Goal: Navigation & Orientation: Find specific page/section

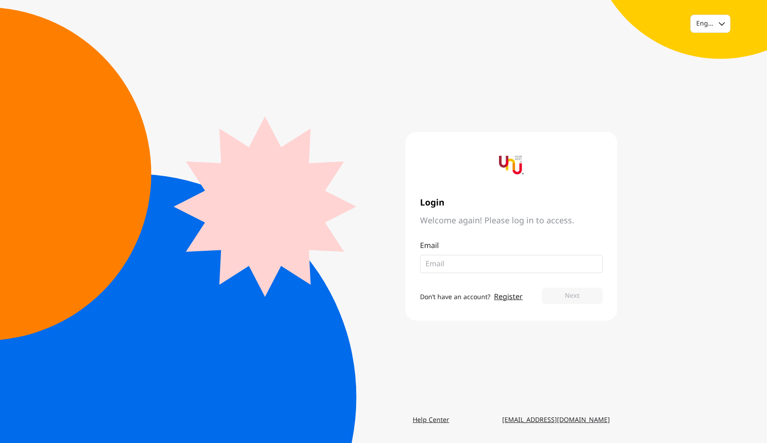
click at [516, 162] on img at bounding box center [511, 165] width 25 height 25
click at [716, 26] on div "English" at bounding box center [710, 23] width 39 height 17
click at [702, 122] on div "English Login Welcome again! Please log in to access. Email Don’t have an accou…" at bounding box center [383, 221] width 767 height 443
click at [715, 28] on div "English" at bounding box center [710, 23] width 39 height 17
click at [704, 58] on div "Thai" at bounding box center [702, 62] width 13 height 9
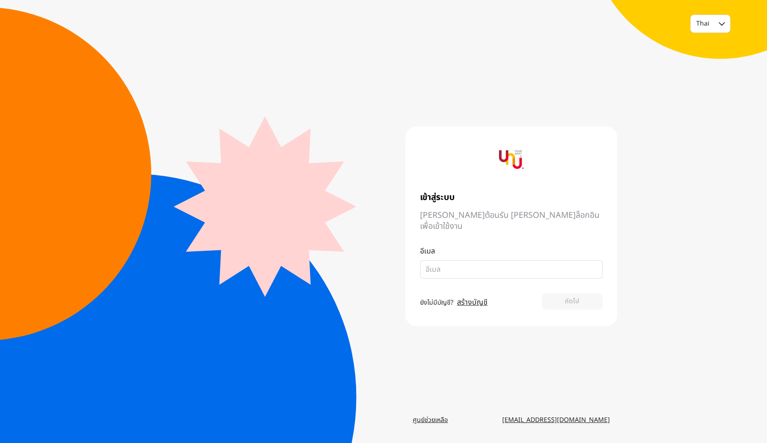
click at [511, 169] on img at bounding box center [511, 160] width 25 height 25
click at [428, 419] on link "ศูนย์ช่วยเหลือ" at bounding box center [431, 420] width 50 height 16
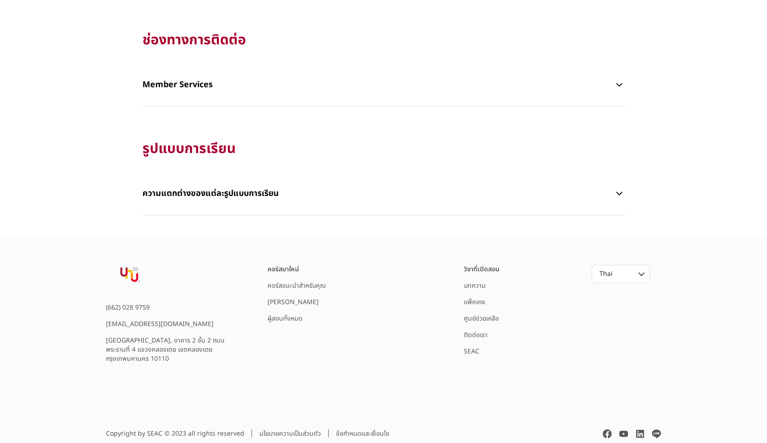
scroll to position [1821, 0]
click at [477, 336] on link "ติดต่อเรา" at bounding box center [476, 336] width 24 height 10
click at [290, 285] on link "คอร์สแนะนำสำหรับคุณ" at bounding box center [297, 287] width 58 height 10
